Goal: Task Accomplishment & Management: Manage account settings

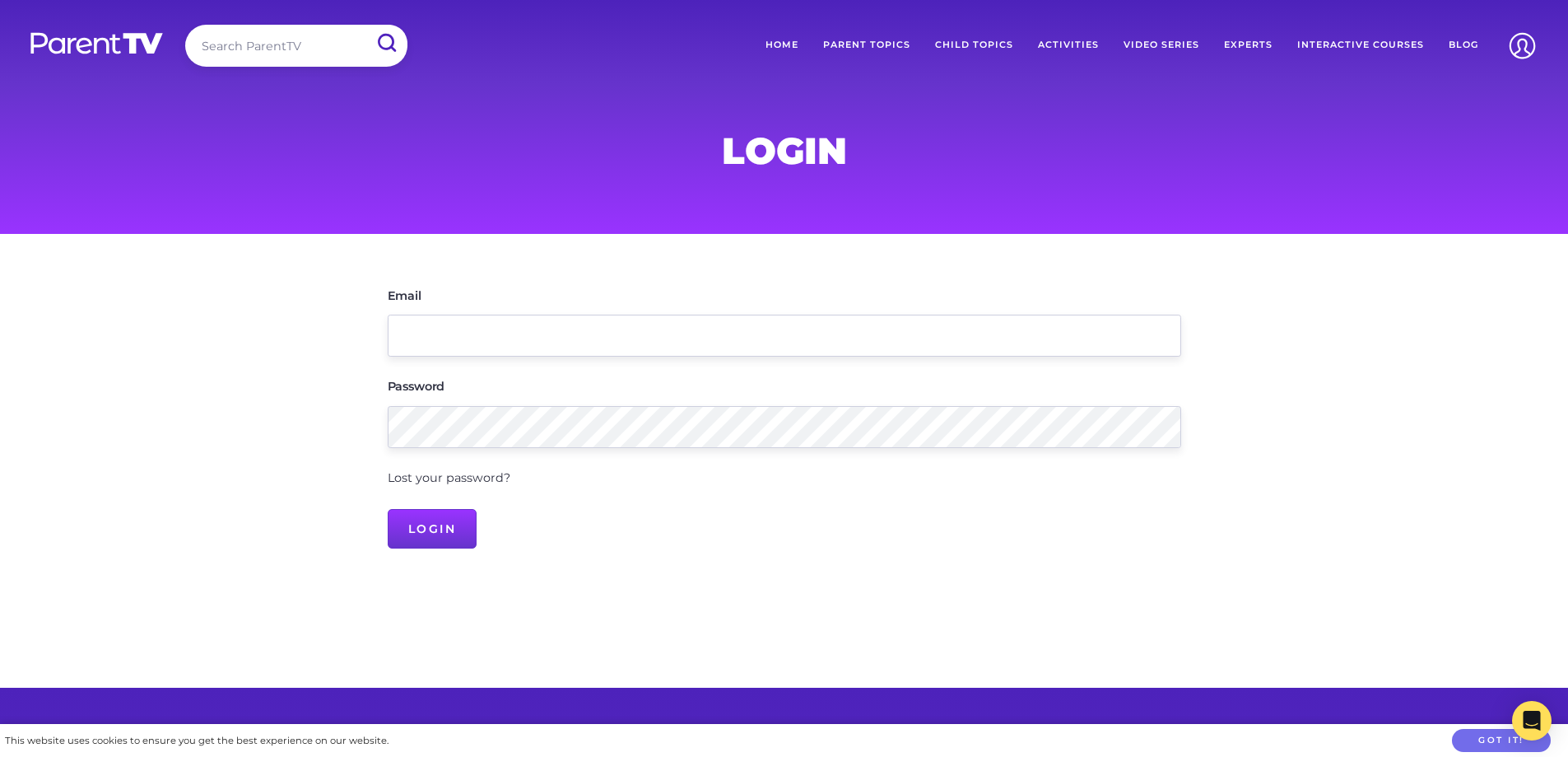
type input "edleader.booval@kkids.com.au"
click at [388, 509] on input "Login" at bounding box center [432, 528] width 90 height 40
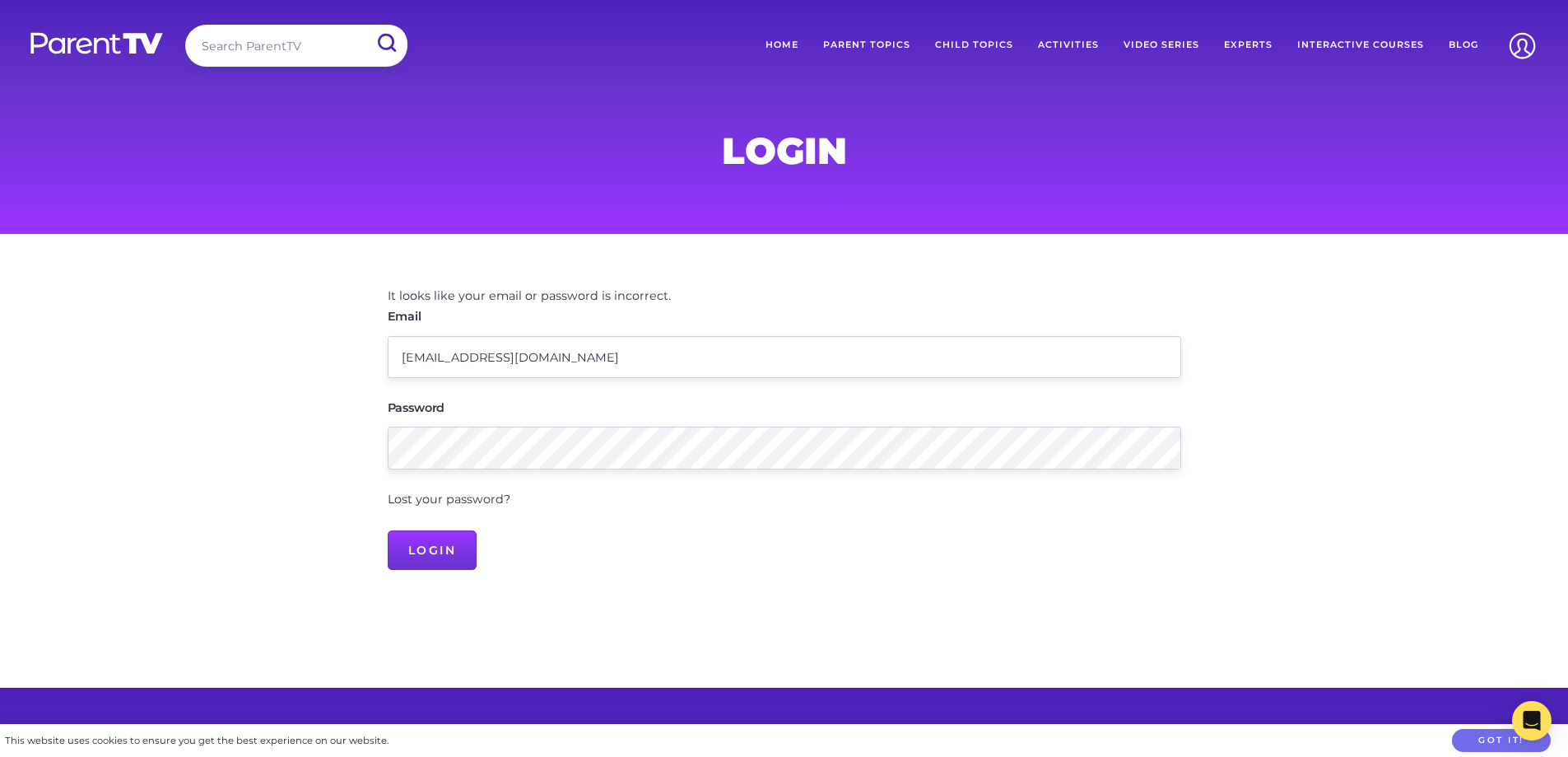
click at [426, 502] on link "Lost your password?" at bounding box center [449, 499] width 123 height 15
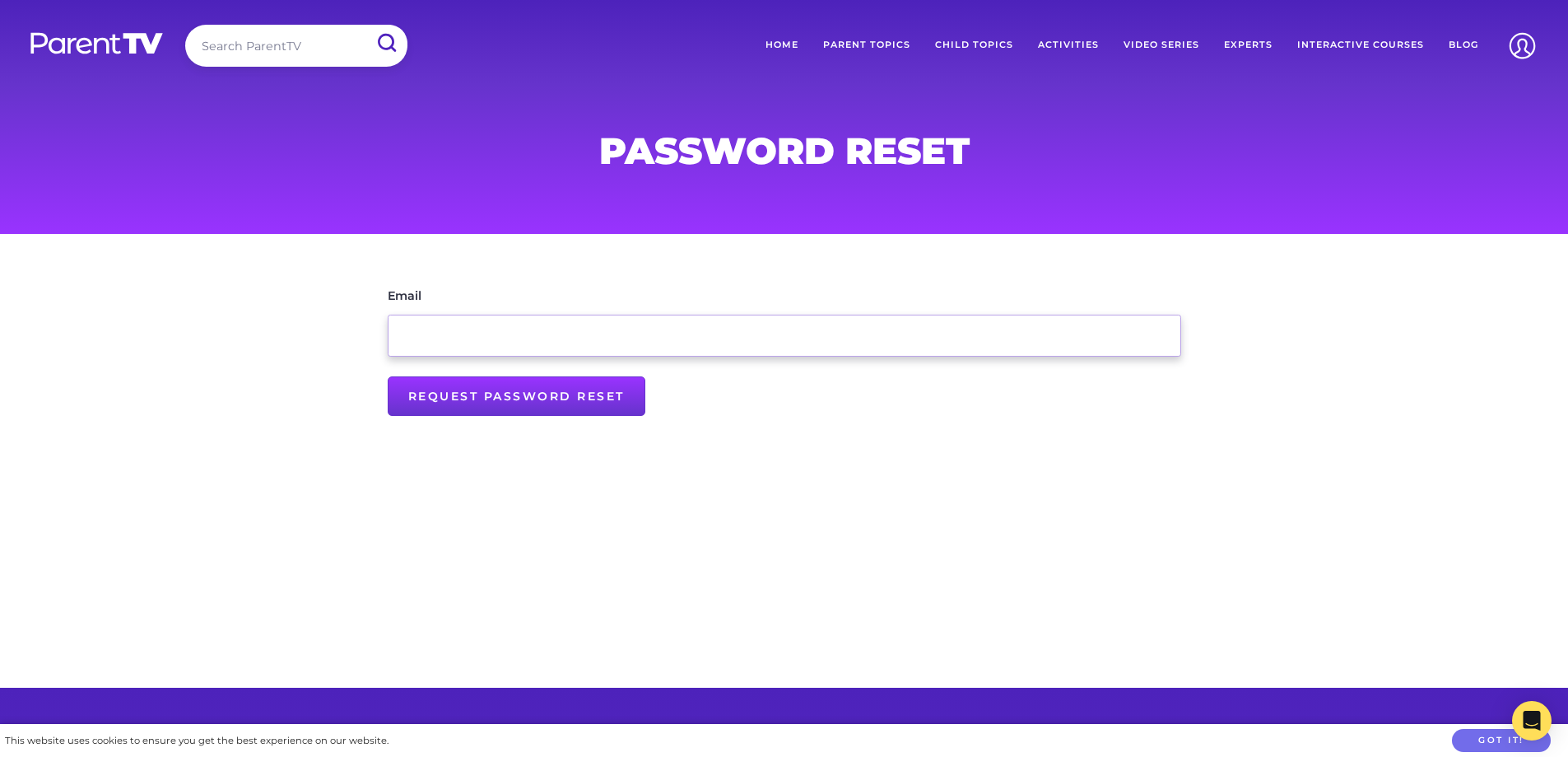
click at [474, 349] on input "Email" at bounding box center [784, 335] width 794 height 42
type input "[EMAIL_ADDRESS][DOMAIN_NAME]"
click at [481, 404] on input "Request Password Reset" at bounding box center [516, 396] width 257 height 40
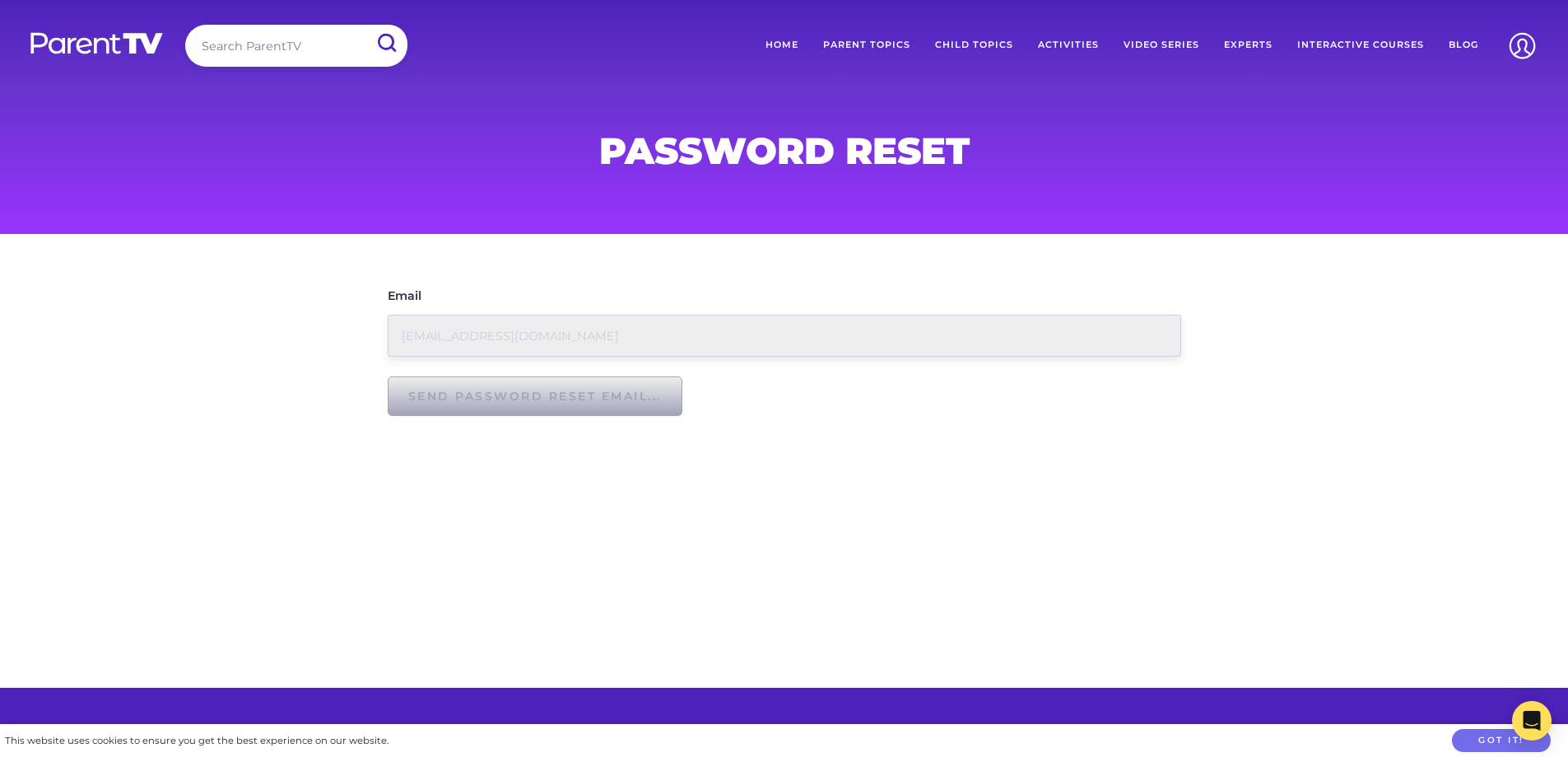
type input "Request Password Reset"
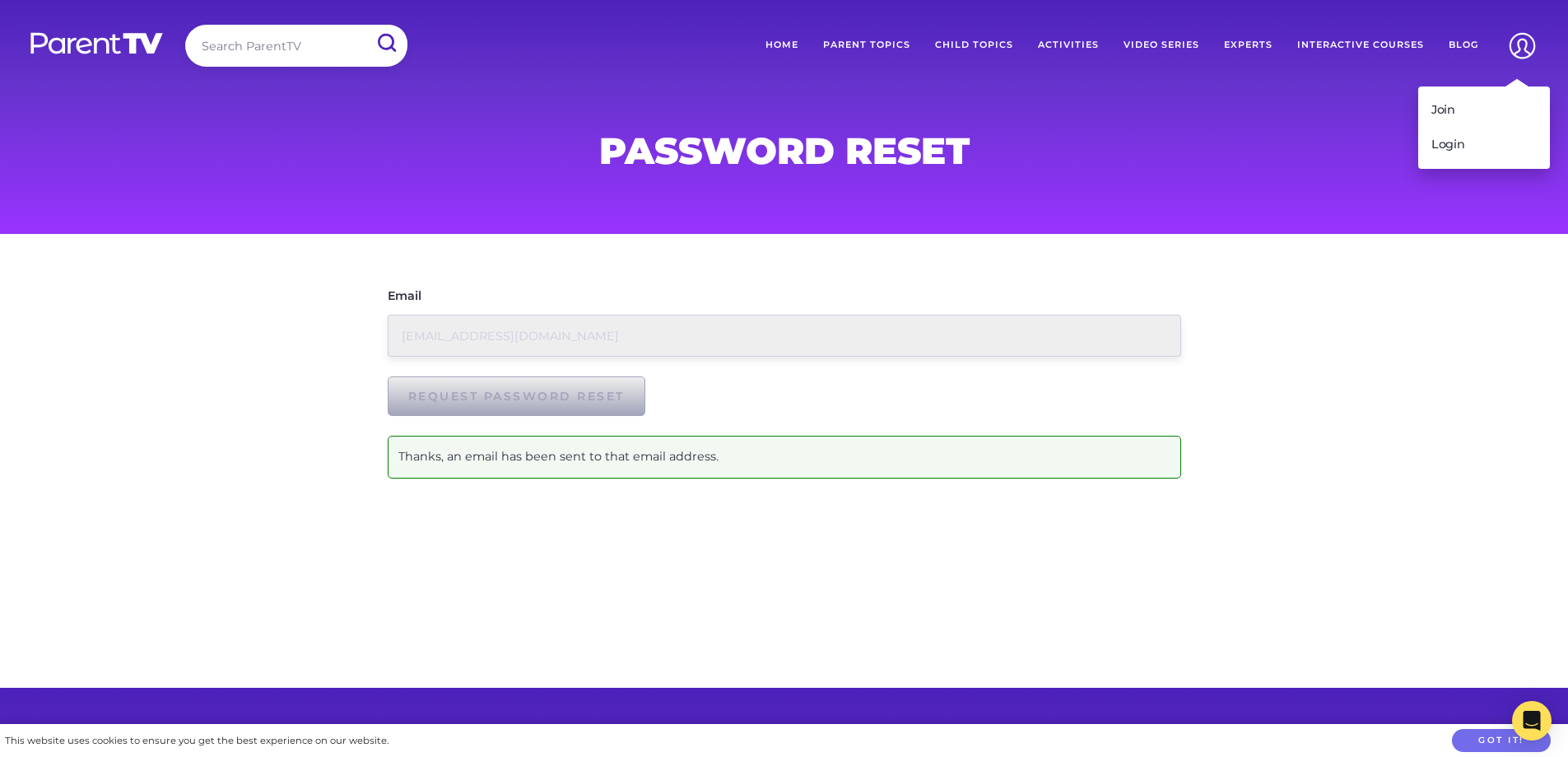
click at [1515, 42] on img at bounding box center [1522, 45] width 42 height 42
click at [1470, 153] on link "Login" at bounding box center [1484, 144] width 131 height 34
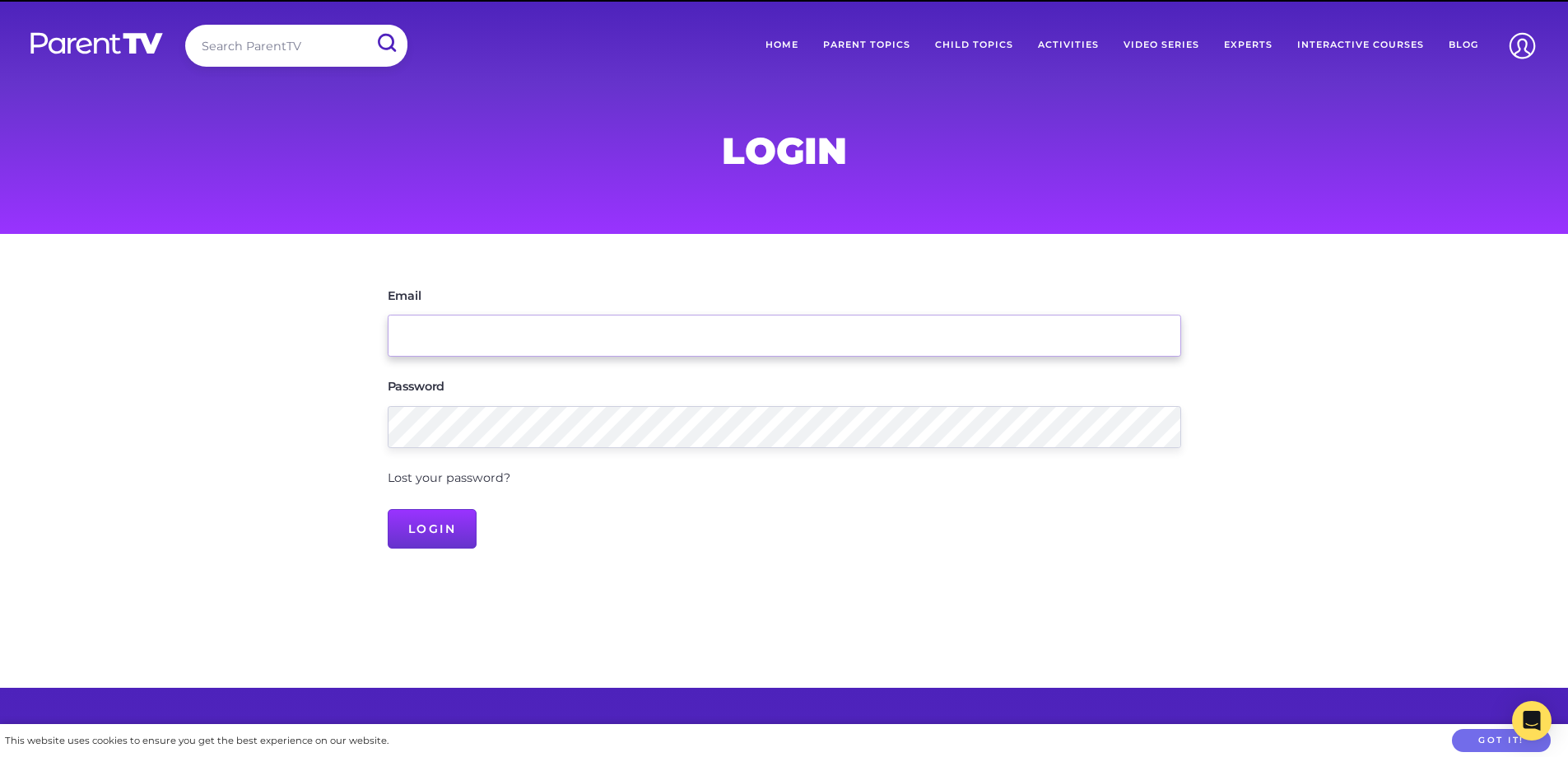
click at [496, 349] on input "Email" at bounding box center [784, 335] width 794 height 42
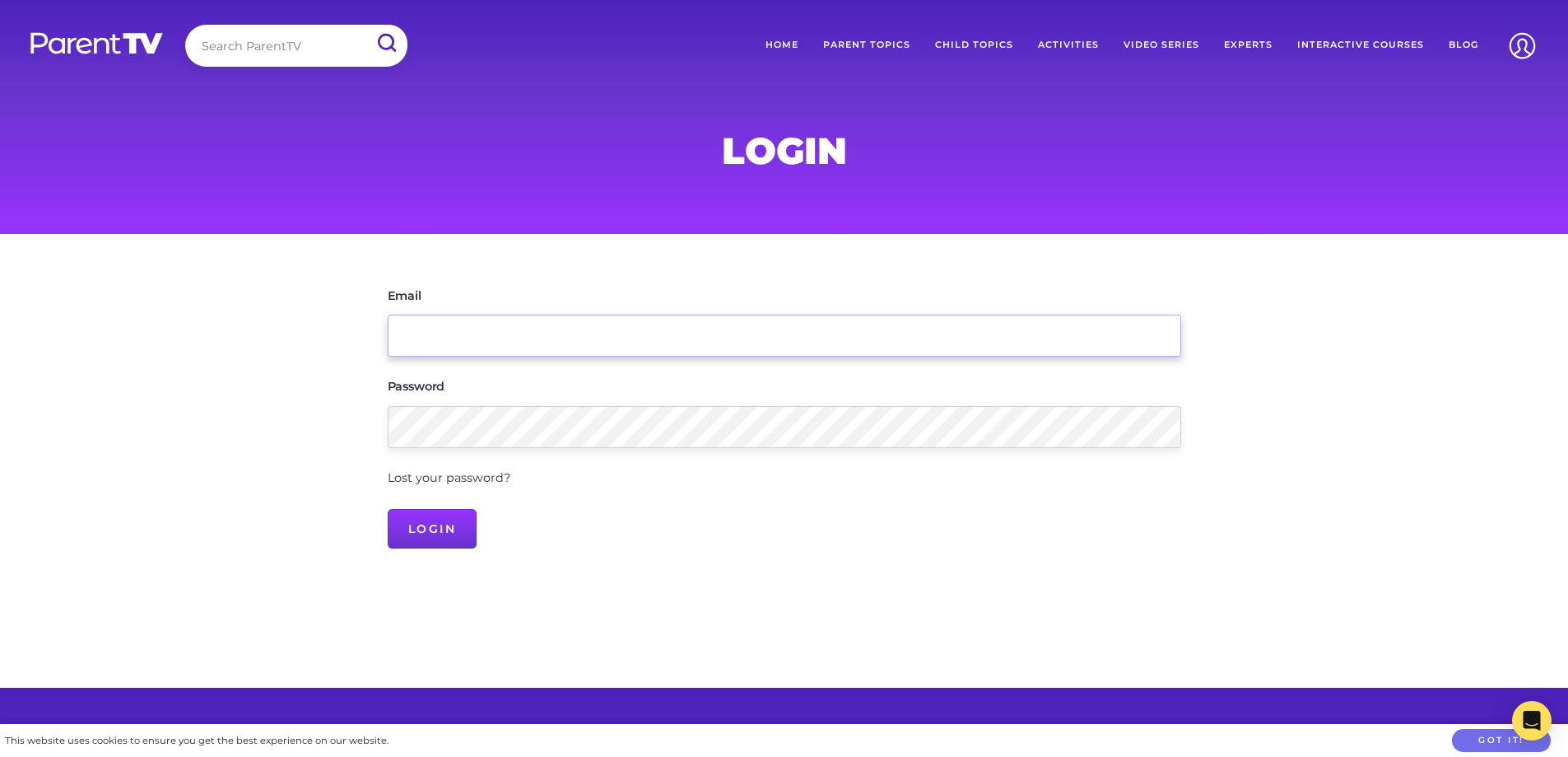
type input "edleader.booval@kkids.com.au"
click at [388, 509] on input "Login" at bounding box center [432, 528] width 90 height 40
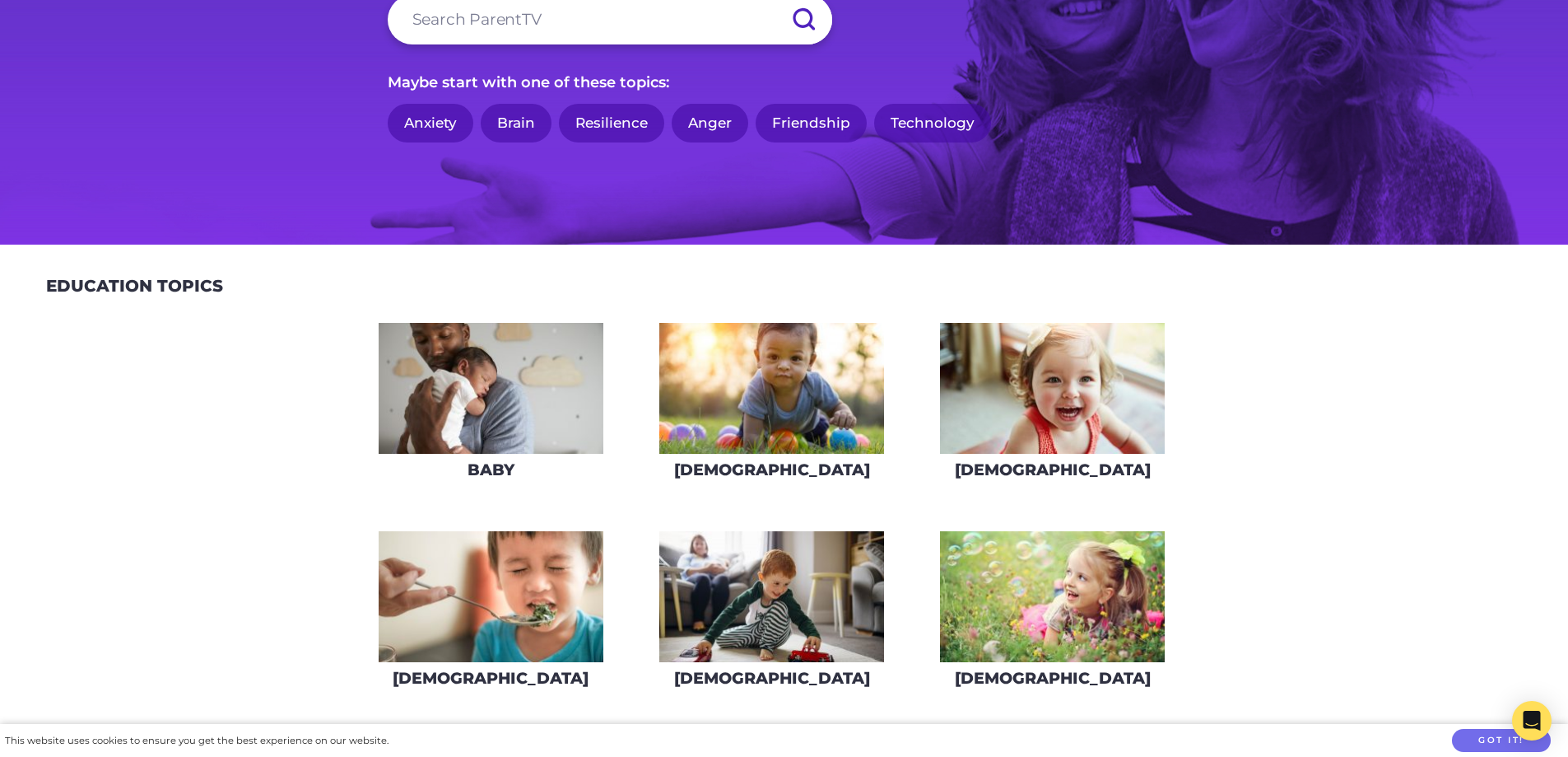
scroll to position [494, 0]
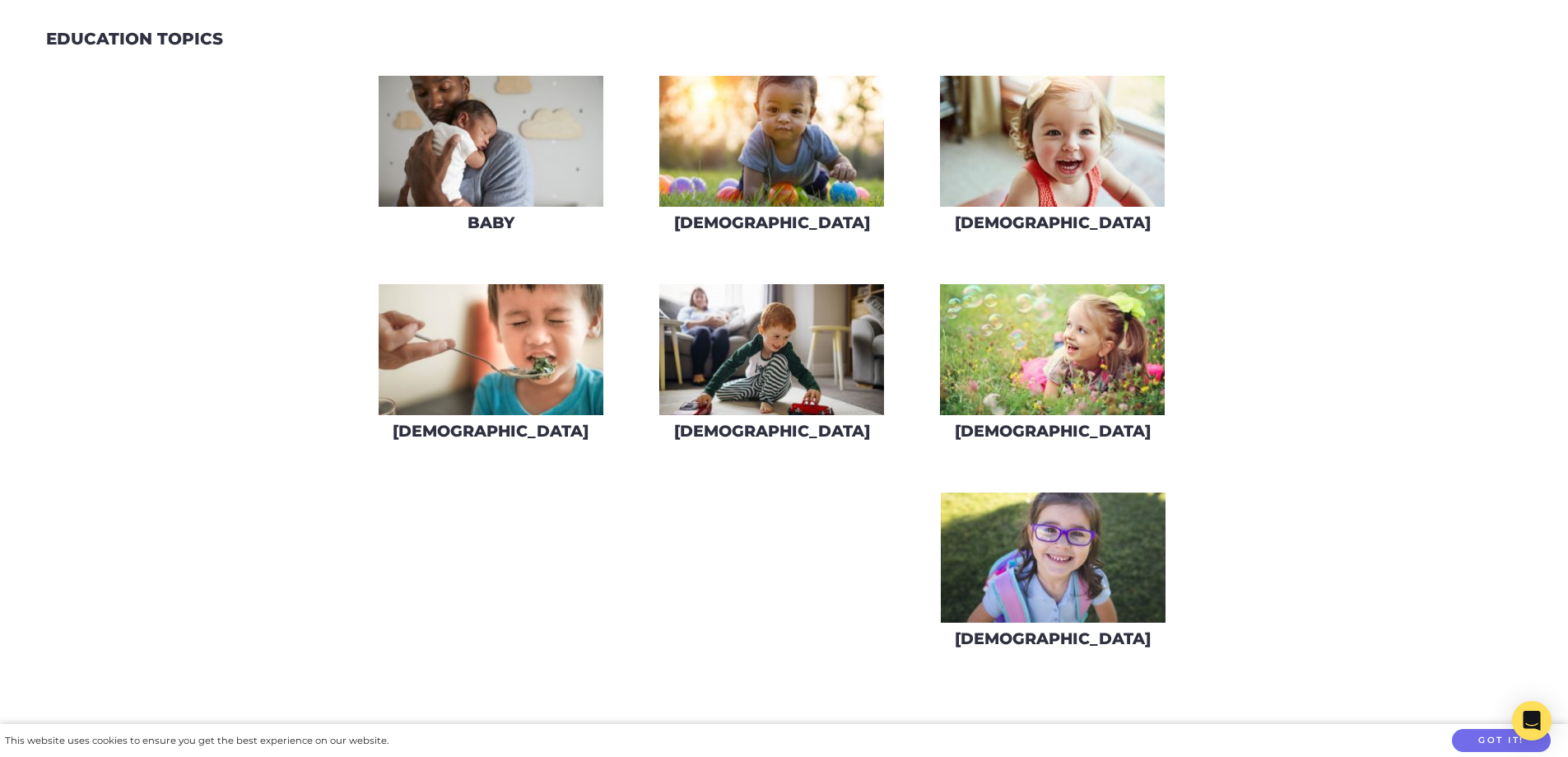
click at [741, 361] on img at bounding box center [772, 349] width 225 height 130
